Goal: Task Accomplishment & Management: Use online tool/utility

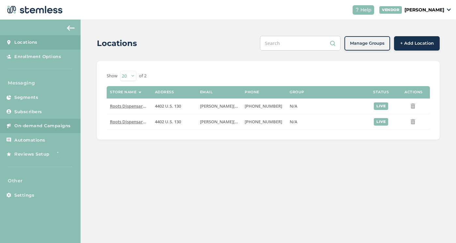
click at [55, 127] on span "On-demand Campaigns" at bounding box center [42, 126] width 56 height 7
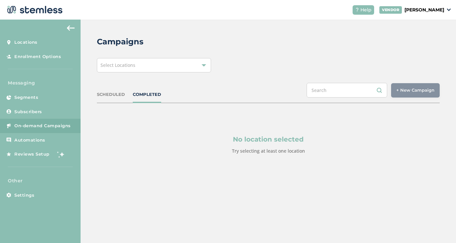
click at [182, 64] on div "Select Locations" at bounding box center [154, 65] width 114 height 14
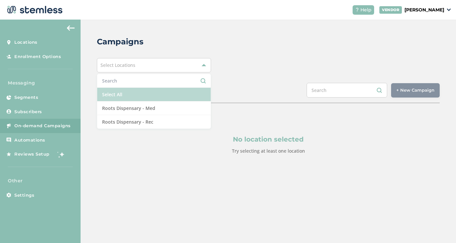
click at [157, 93] on li "Select All" at bounding box center [154, 95] width 114 height 14
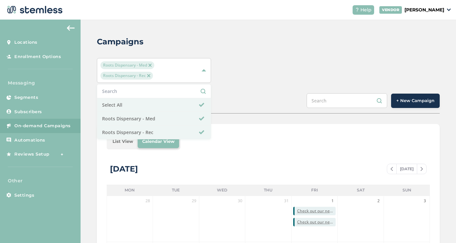
click at [412, 101] on span "+ New Campaign" at bounding box center [415, 101] width 38 height 7
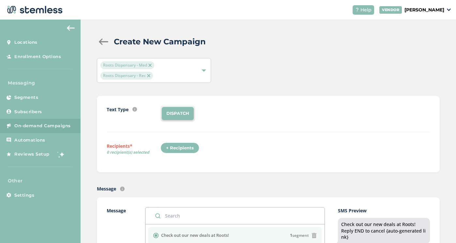
click at [183, 150] on div "+ Recipients" at bounding box center [180, 148] width 39 height 11
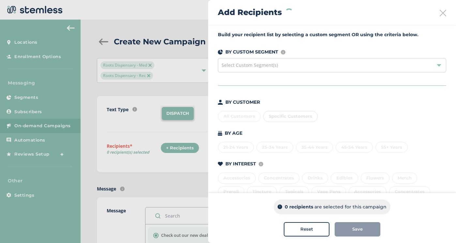
click at [237, 119] on div "All Customers Specific Customers" at bounding box center [332, 115] width 228 height 14
click at [240, 116] on div "All Customers" at bounding box center [239, 116] width 43 height 11
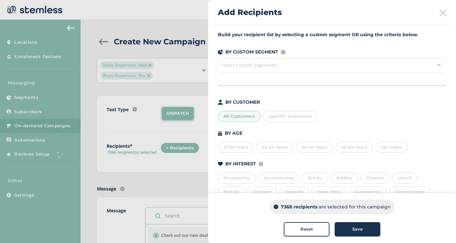
click at [363, 228] on div "Save" at bounding box center [357, 229] width 35 height 7
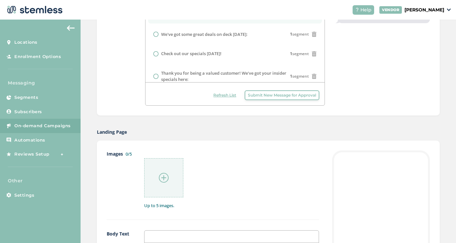
scroll to position [242, 0]
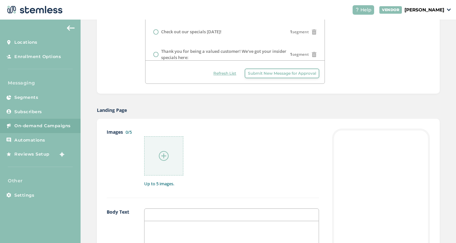
click at [165, 159] on img at bounding box center [164, 156] width 10 height 10
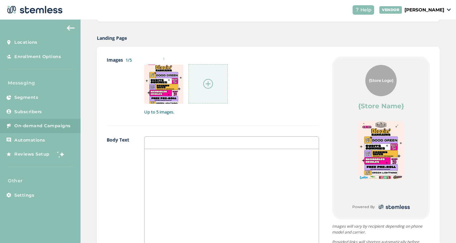
scroll to position [312, 0]
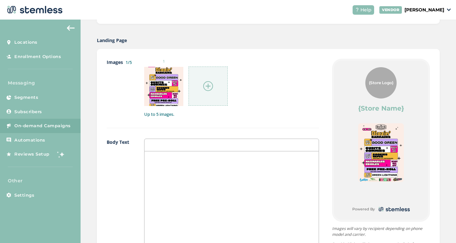
click at [249, 187] on div at bounding box center [232, 216] width 174 height 130
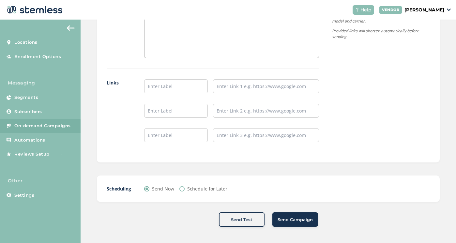
scroll to position [535, 0]
click at [174, 85] on input "text" at bounding box center [176, 87] width 64 height 14
type input "S"
type input "Shop Rec"
type input "Shop Med"
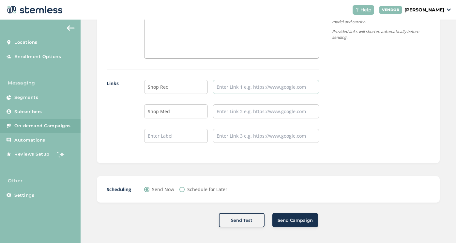
click at [239, 84] on input "text" at bounding box center [266, 87] width 106 height 14
paste input "[URL][DOMAIN_NAME]"
type input "[URL][DOMAIN_NAME]"
click at [243, 109] on input "text" at bounding box center [266, 111] width 106 height 14
paste input "[URL][DOMAIN_NAME]"
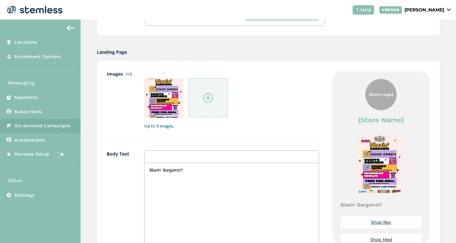
scroll to position [0, 0]
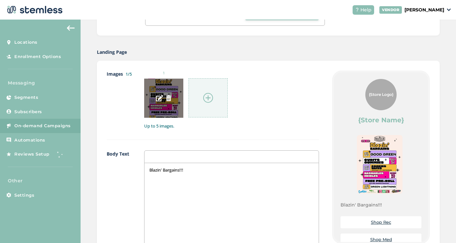
type input "[URL][DOMAIN_NAME]"
click at [160, 100] on img at bounding box center [159, 98] width 7 height 7
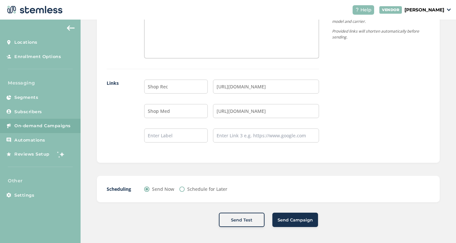
scroll to position [535, 0]
click at [251, 224] on button "Send Test" at bounding box center [242, 220] width 46 height 14
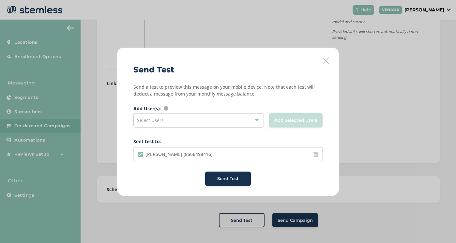
click at [238, 179] on span "Send Test" at bounding box center [228, 179] width 22 height 7
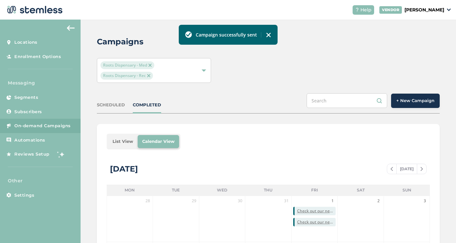
click at [416, 98] on span "+ New Campaign" at bounding box center [415, 101] width 38 height 7
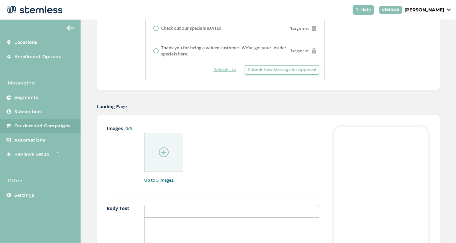
scroll to position [273, 0]
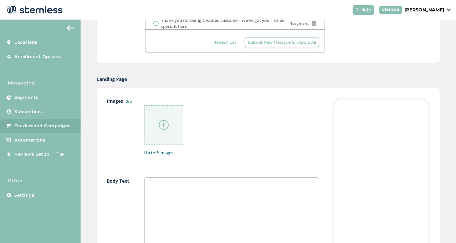
click at [169, 119] on div at bounding box center [163, 124] width 39 height 39
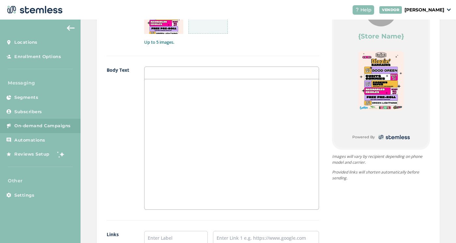
scroll to position [381, 0]
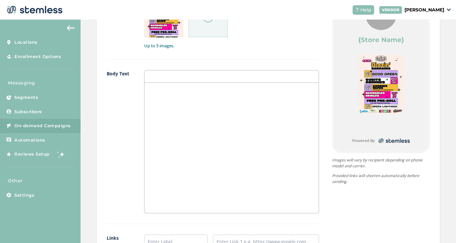
click at [376, 73] on img at bounding box center [380, 84] width 45 height 59
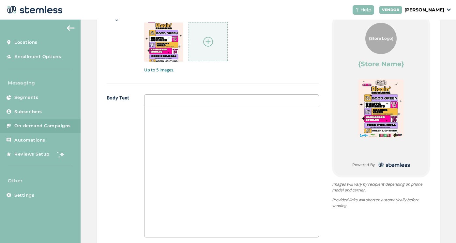
scroll to position [354, 0]
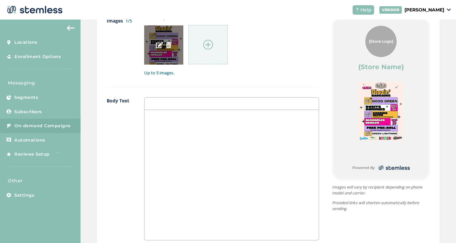
click at [167, 45] on img at bounding box center [169, 45] width 6 height 6
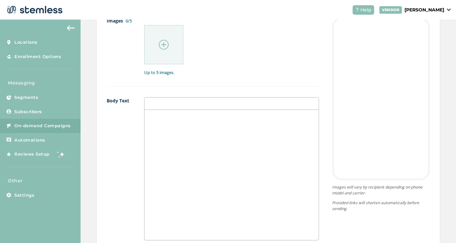
click at [161, 44] on img at bounding box center [164, 45] width 10 height 10
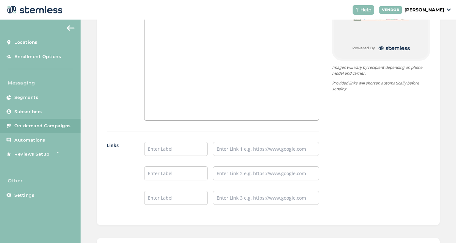
click at [206, 71] on div at bounding box center [232, 55] width 174 height 130
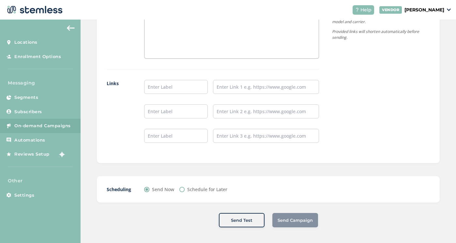
scroll to position [0, 0]
click at [243, 219] on span "Send Test" at bounding box center [242, 220] width 22 height 7
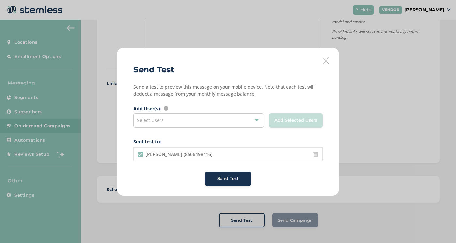
click at [229, 179] on span "Send Test" at bounding box center [228, 179] width 22 height 7
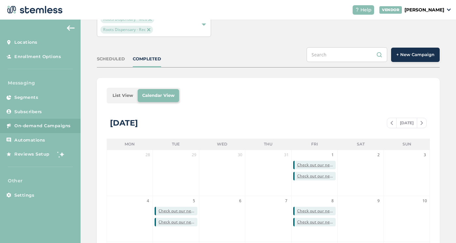
scroll to position [37, 0]
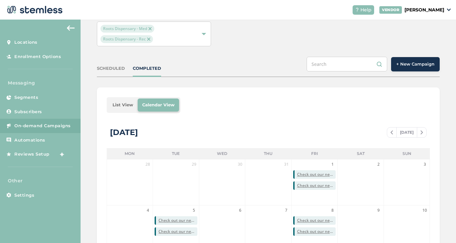
click at [237, 68] on div "SCHEDULED COMPLETED + New Campaign" at bounding box center [268, 67] width 343 height 20
click at [425, 62] on span "+ New Campaign" at bounding box center [415, 64] width 38 height 7
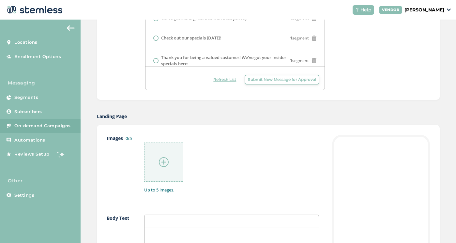
scroll to position [245, 0]
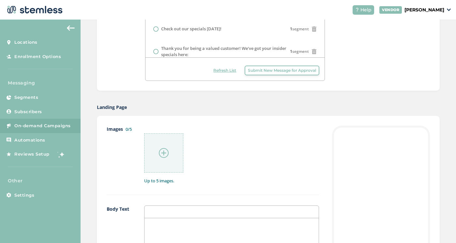
click at [163, 157] on img at bounding box center [164, 153] width 10 height 10
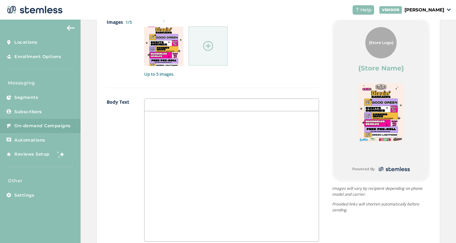
scroll to position [353, 0]
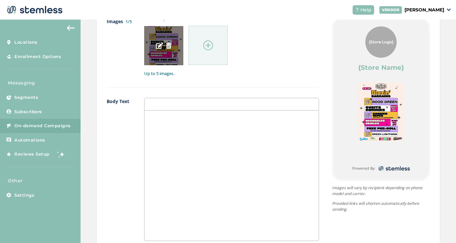
click at [160, 44] on img at bounding box center [159, 45] width 7 height 7
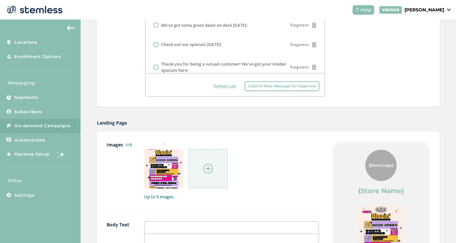
scroll to position [221, 0]
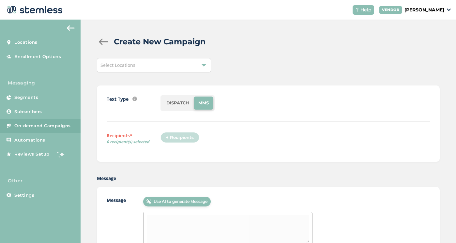
click at [197, 65] on div "Select Locations" at bounding box center [154, 65] width 114 height 14
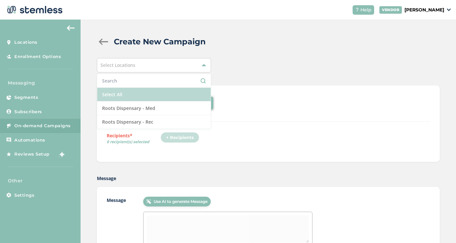
click at [153, 95] on li "Select All" at bounding box center [154, 95] width 114 height 14
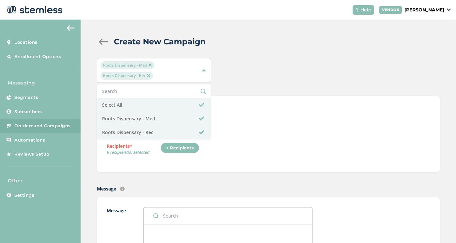
click at [252, 61] on div "Roots Dispensary - Med Roots Dispensary - Rec Select All Roots Dispensary - Med…" at bounding box center [268, 70] width 343 height 25
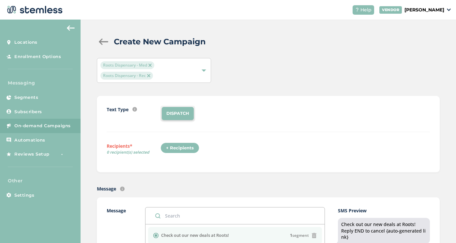
click at [180, 148] on div "+ Recipients" at bounding box center [180, 148] width 39 height 11
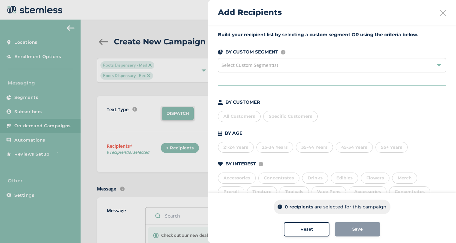
click at [245, 119] on div "All Customers" at bounding box center [239, 116] width 43 height 11
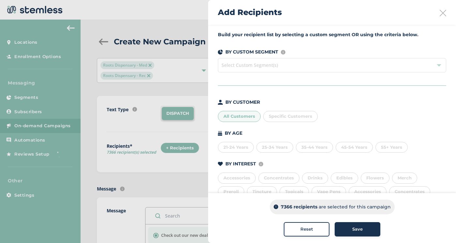
click at [356, 228] on span "Save" at bounding box center [357, 229] width 10 height 7
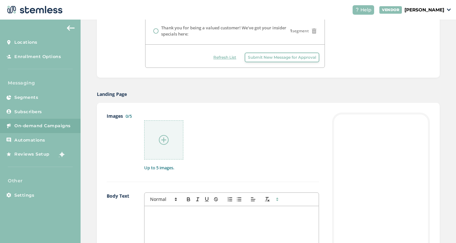
scroll to position [279, 0]
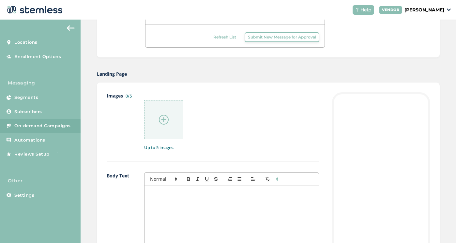
click at [166, 130] on div at bounding box center [163, 119] width 39 height 39
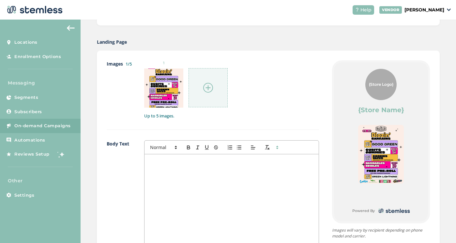
scroll to position [321, 0]
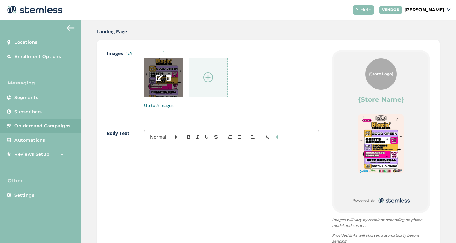
click at [169, 78] on img at bounding box center [169, 78] width 6 height 6
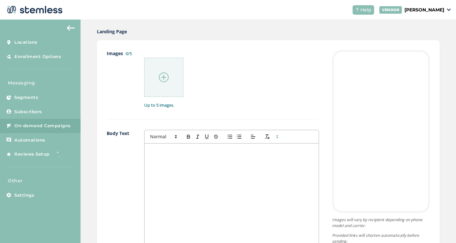
click at [159, 80] on img at bounding box center [164, 77] width 10 height 10
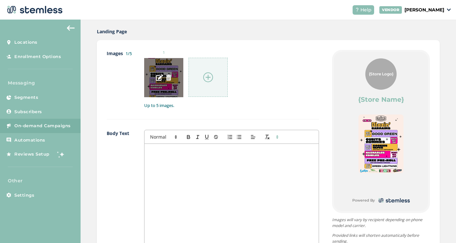
click at [169, 80] on img at bounding box center [169, 78] width 6 height 6
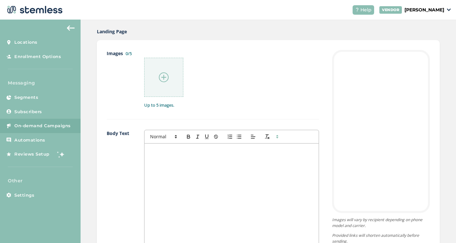
click at [164, 75] on img at bounding box center [164, 77] width 10 height 10
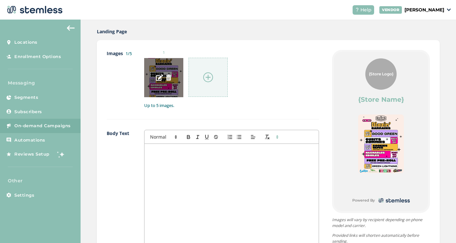
click at [170, 76] on img at bounding box center [169, 78] width 6 height 6
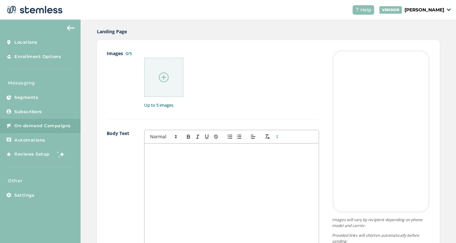
click at [163, 76] on img at bounding box center [164, 77] width 10 height 10
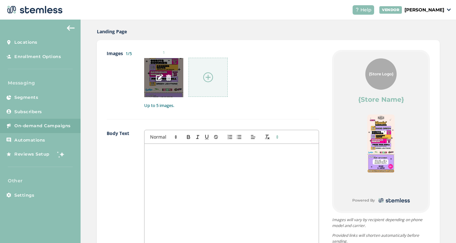
click at [168, 79] on img at bounding box center [169, 78] width 6 height 6
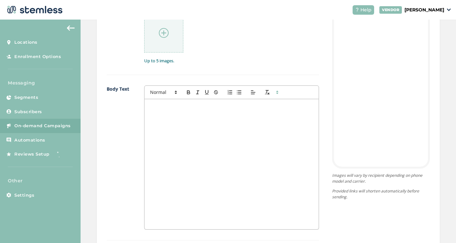
scroll to position [365, 0]
click at [193, 152] on div at bounding box center [232, 165] width 174 height 130
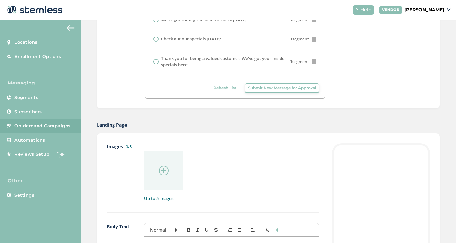
scroll to position [216, 0]
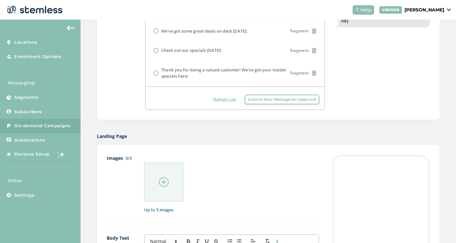
click at [166, 181] on img at bounding box center [164, 182] width 10 height 10
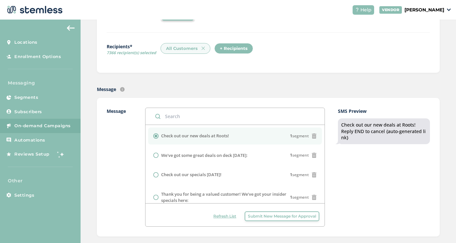
scroll to position [100, 0]
click at [312, 136] on icon at bounding box center [314, 134] width 5 height 5
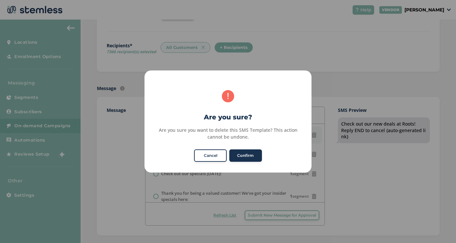
click at [208, 155] on button "Cancel" at bounding box center [210, 155] width 33 height 12
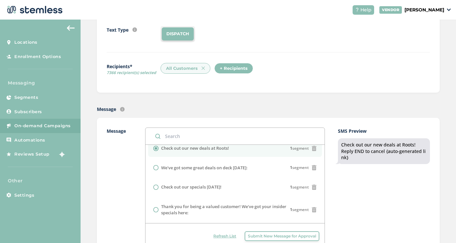
scroll to position [80, 0]
click at [312, 148] on icon at bounding box center [314, 147] width 5 height 5
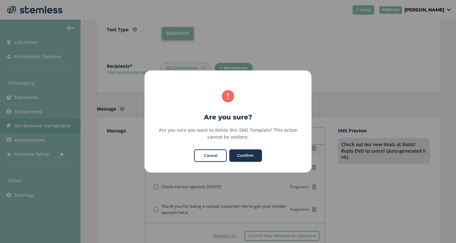
click at [209, 155] on button "Cancel" at bounding box center [210, 155] width 33 height 12
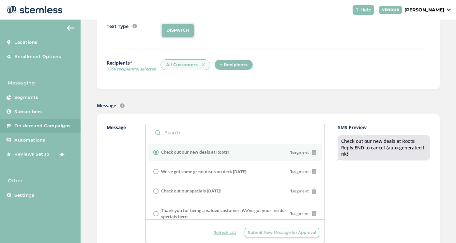
scroll to position [84, 0]
click at [234, 61] on div "+ Recipients" at bounding box center [233, 64] width 39 height 11
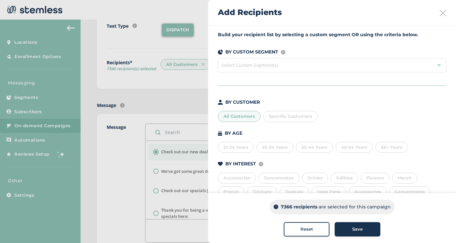
click at [241, 115] on div "All Customers" at bounding box center [239, 116] width 43 height 11
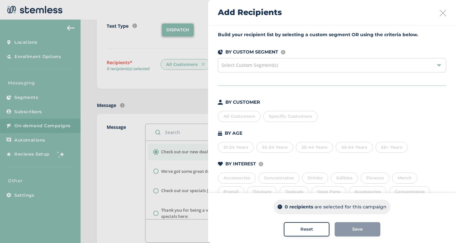
click at [240, 114] on div "All Customers" at bounding box center [239, 116] width 43 height 11
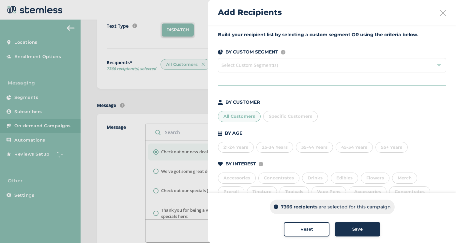
click at [364, 234] on button "Save" at bounding box center [358, 229] width 46 height 14
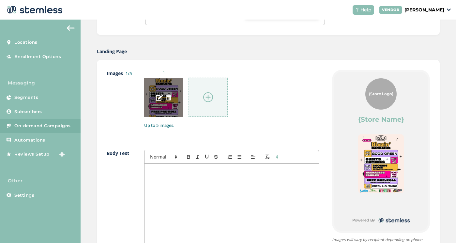
scroll to position [279, 0]
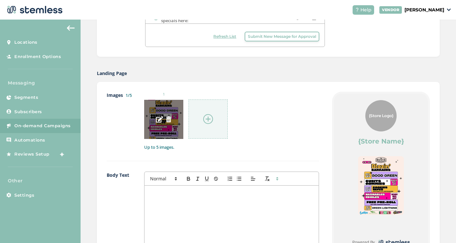
click at [168, 116] on img at bounding box center [169, 119] width 6 height 6
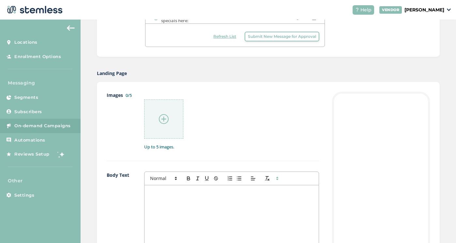
click at [164, 121] on img at bounding box center [164, 119] width 10 height 10
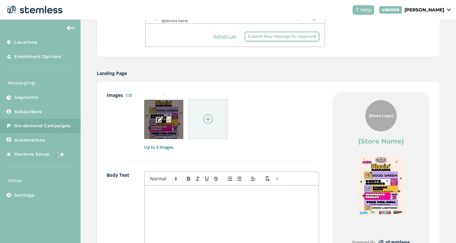
click at [169, 118] on img at bounding box center [169, 119] width 6 height 6
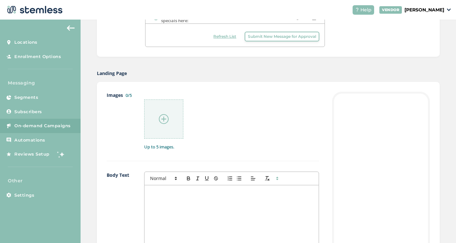
click at [165, 119] on img at bounding box center [164, 119] width 10 height 10
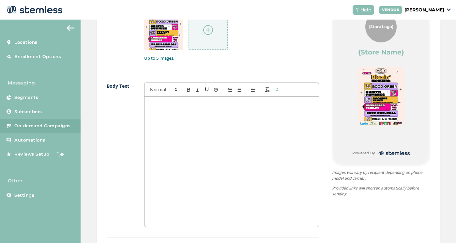
scroll to position [373, 0]
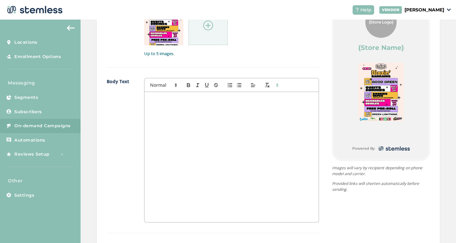
click at [246, 134] on div at bounding box center [232, 157] width 174 height 130
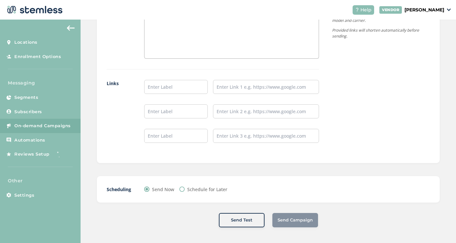
scroll to position [536, 0]
click at [178, 84] on input "text" at bounding box center [176, 87] width 64 height 14
type input "Shop Rec"
type input "Shop Med"
click at [239, 86] on input "text" at bounding box center [266, 87] width 106 height 14
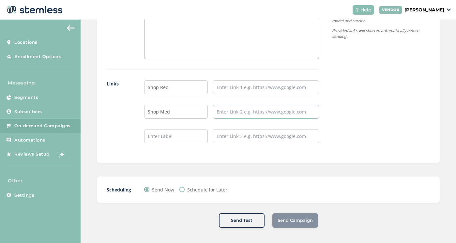
click at [232, 115] on input "text" at bounding box center [266, 112] width 106 height 14
paste input "[URL][DOMAIN_NAME]"
type input "[URL][DOMAIN_NAME]"
click at [248, 81] on input "text" at bounding box center [266, 87] width 106 height 14
paste input "[URL][DOMAIN_NAME]"
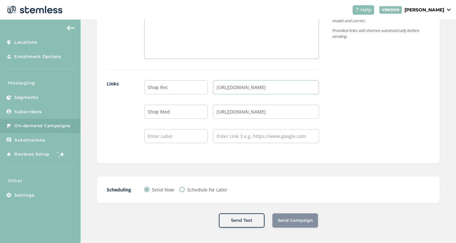
type input "[URL][DOMAIN_NAME]"
click at [268, 138] on input "text" at bounding box center [266, 136] width 106 height 14
click at [286, 217] on div "Send Campaign" at bounding box center [295, 220] width 46 height 14
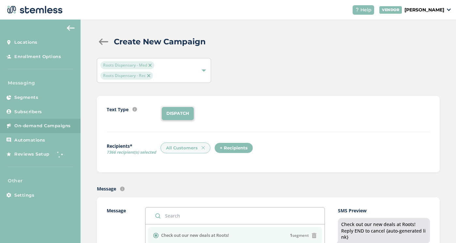
click at [72, 26] on img at bounding box center [71, 27] width 8 height 5
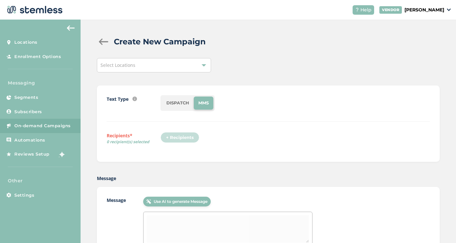
click at [180, 63] on div "Select Locations" at bounding box center [154, 65] width 114 height 14
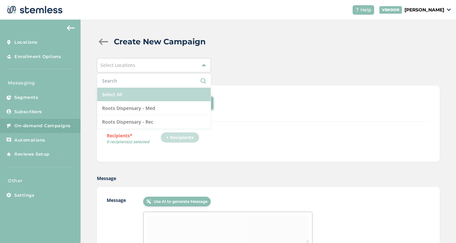
click at [134, 95] on li "Select All" at bounding box center [154, 95] width 114 height 14
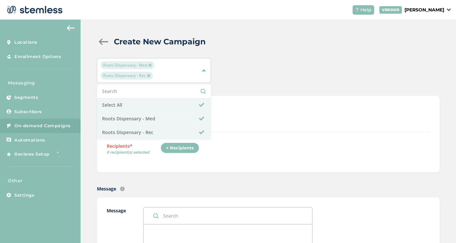
click at [292, 67] on div "Roots Dispensary - Med Roots Dispensary - Rec Select All Roots Dispensary - Med…" at bounding box center [268, 70] width 343 height 25
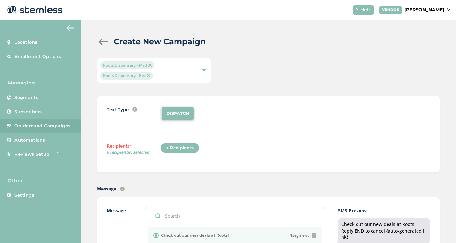
click at [178, 147] on div "+ Recipients" at bounding box center [180, 148] width 39 height 11
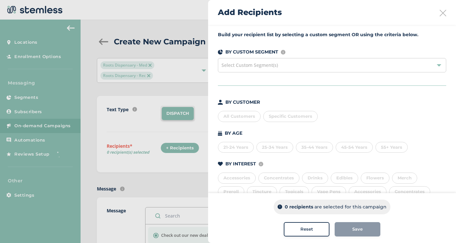
click at [241, 117] on div "All Customers" at bounding box center [239, 116] width 43 height 11
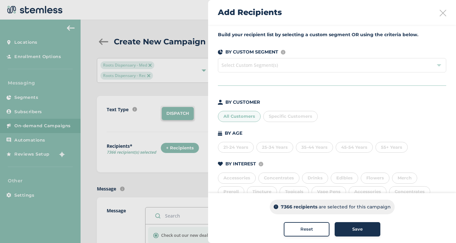
click at [359, 221] on div "7366 recipients are selected for this campaign Reset Save" at bounding box center [332, 218] width 248 height 50
click at [355, 229] on span "Save" at bounding box center [357, 229] width 10 height 7
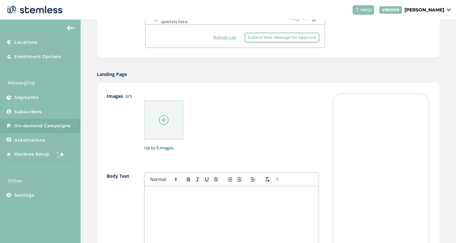
scroll to position [308, 0]
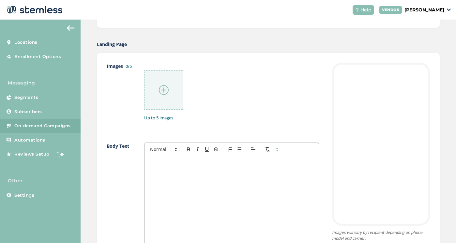
click at [172, 96] on div at bounding box center [163, 89] width 39 height 39
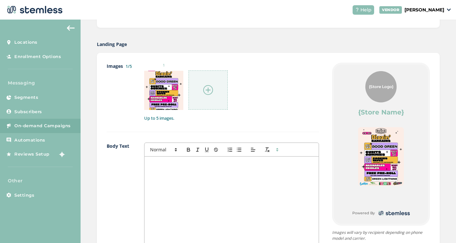
click at [236, 181] on div at bounding box center [232, 222] width 174 height 130
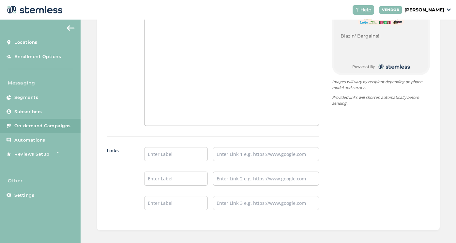
scroll to position [476, 0]
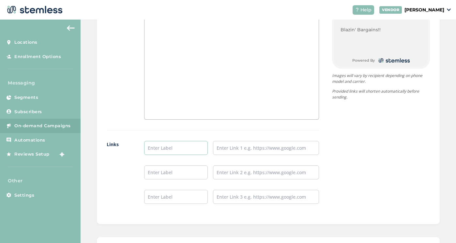
click at [176, 145] on input "text" at bounding box center [176, 148] width 64 height 14
type input "Shop Rec"
type input "Shop Med"
click at [248, 147] on input "text" at bounding box center [266, 148] width 106 height 14
paste input "[URL][DOMAIN_NAME]"
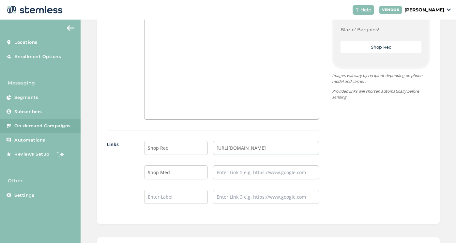
type input "[URL][DOMAIN_NAME]"
click at [231, 169] on input "text" at bounding box center [266, 172] width 106 height 14
paste input "[URL][DOMAIN_NAME]"
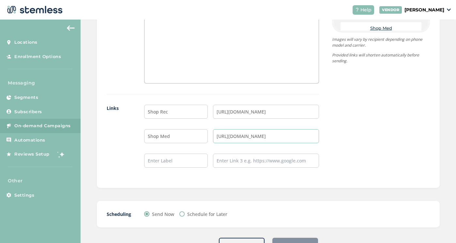
scroll to position [526, 0]
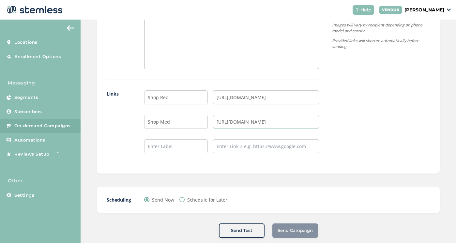
type input "[URL][DOMAIN_NAME]"
click at [291, 228] on div "Send Campaign" at bounding box center [295, 230] width 46 height 14
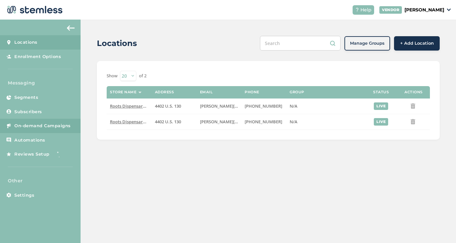
click at [52, 123] on span "On-demand Campaigns" at bounding box center [42, 126] width 56 height 7
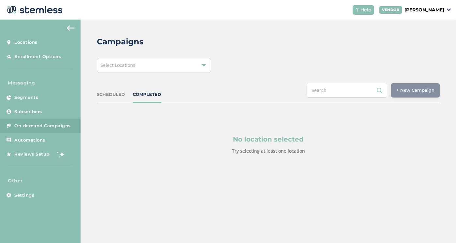
click at [165, 67] on div "Select Locations" at bounding box center [154, 65] width 114 height 14
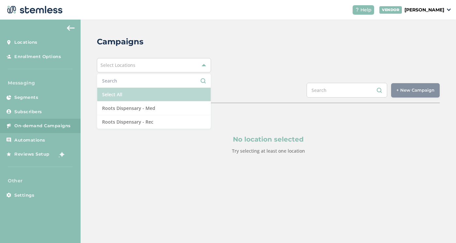
click at [157, 99] on li "Select All" at bounding box center [154, 95] width 114 height 14
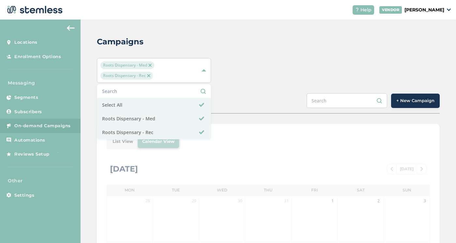
click at [279, 52] on div "Campaigns Roots Dispensary - Med Roots Dispensary - Rec Select All Roots Dispen…" at bounding box center [268, 236] width 375 height 433
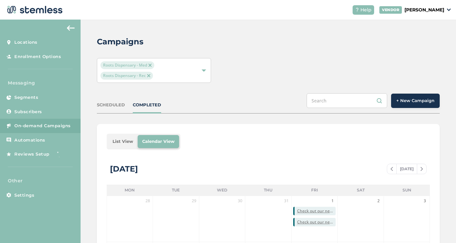
click at [419, 97] on button "+ New Campaign" at bounding box center [415, 101] width 49 height 14
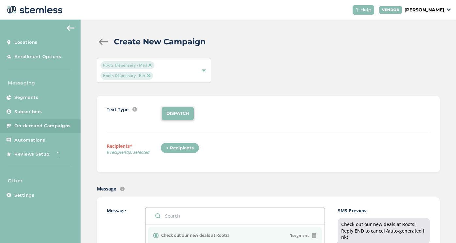
click at [178, 145] on div "+ Recipients" at bounding box center [180, 148] width 39 height 11
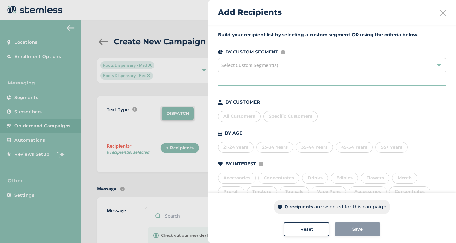
click at [238, 117] on div "All Customers" at bounding box center [239, 116] width 43 height 11
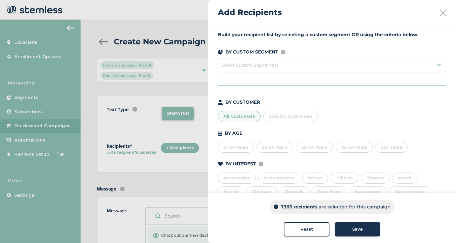
click at [367, 234] on button "Save" at bounding box center [358, 229] width 46 height 14
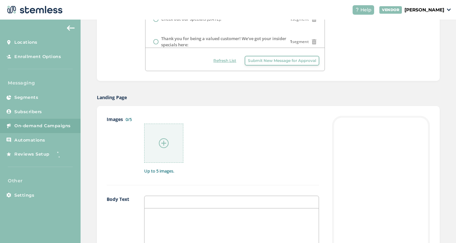
scroll to position [315, 0]
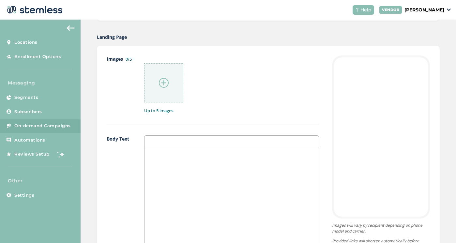
click at [172, 84] on div at bounding box center [163, 82] width 39 height 39
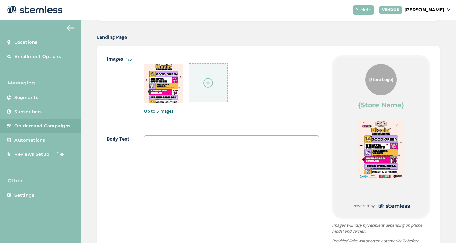
click at [189, 170] on div at bounding box center [232, 213] width 174 height 130
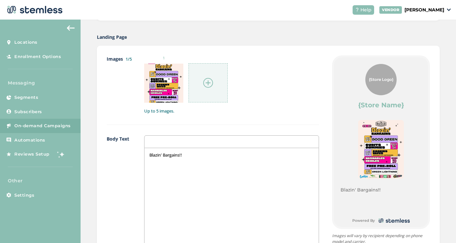
click at [205, 178] on div "Blazin' Bargains!!" at bounding box center [232, 213] width 174 height 130
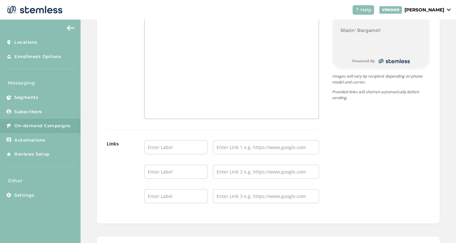
scroll to position [484, 0]
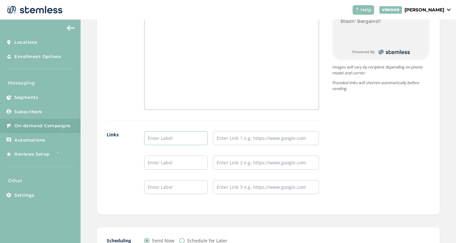
click at [180, 141] on input "text" at bounding box center [176, 138] width 64 height 14
type input "Shop Rec"
type input "Shop Med"
paste input "[URL][DOMAIN_NAME]"
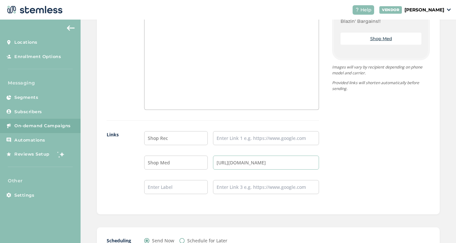
type input "[URL][DOMAIN_NAME]"
click at [245, 139] on input "text" at bounding box center [266, 138] width 106 height 14
paste input "[URL][DOMAIN_NAME]"
type input "[URL][DOMAIN_NAME]"
click at [383, 136] on div "{Store Logo} {Store Name} Blazin' Bargains!! Shop Rec Shop Med Powered By Image…" at bounding box center [374, 46] width 111 height 318
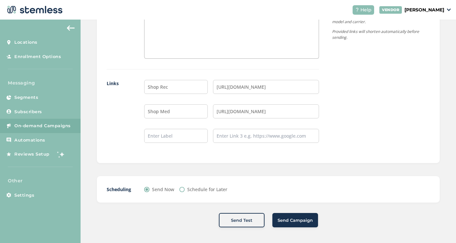
scroll to position [535, 0]
click at [295, 224] on button "Send Campaign" at bounding box center [295, 220] width 46 height 14
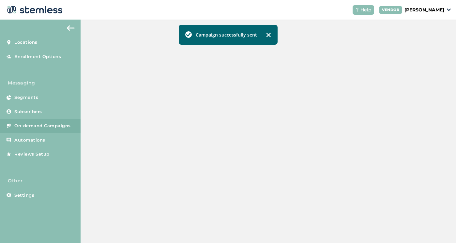
scroll to position [209, 0]
